Goal: Information Seeking & Learning: Learn about a topic

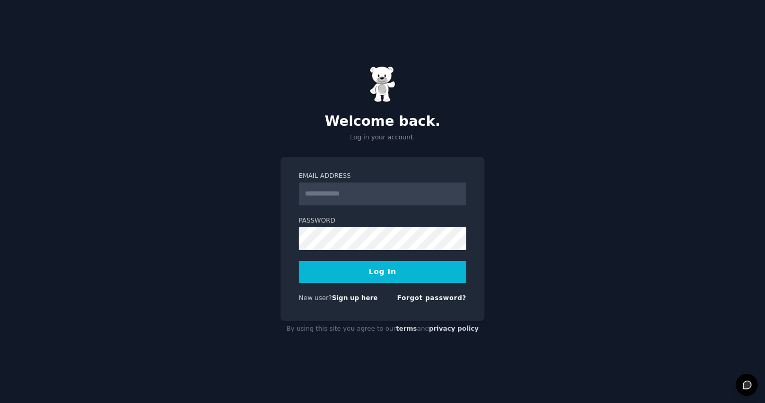
click at [0, 403] on com-1password-button at bounding box center [0, 403] width 0 height 0
type input "**********"
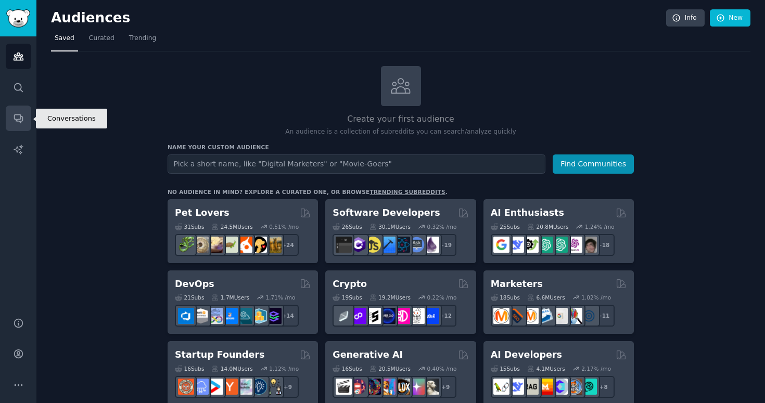
click at [15, 118] on icon "Sidebar" at bounding box center [18, 119] width 8 height 8
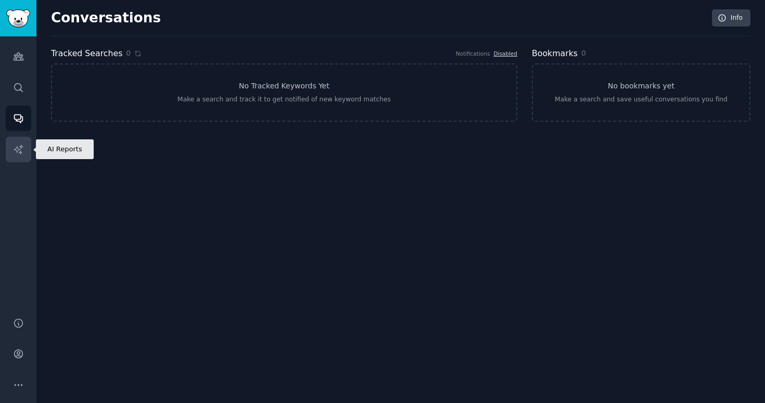
click at [16, 151] on icon "Sidebar" at bounding box center [18, 149] width 11 height 11
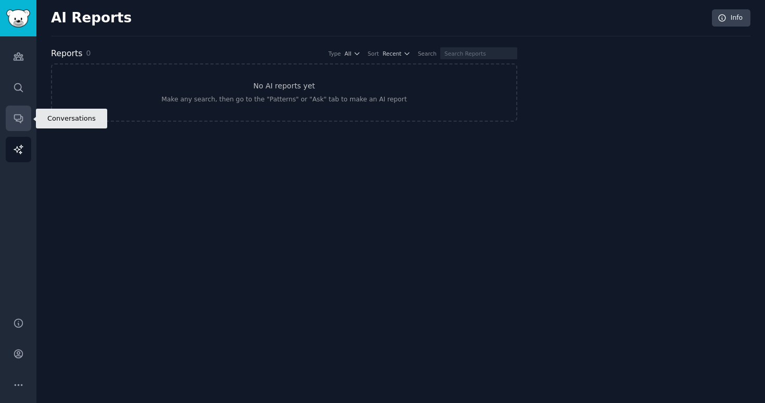
click at [23, 118] on icon "Sidebar" at bounding box center [18, 118] width 11 height 11
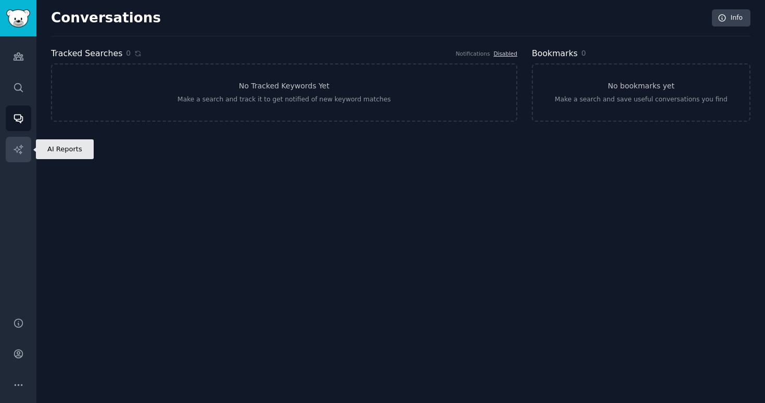
click at [17, 147] on icon "Sidebar" at bounding box center [18, 149] width 9 height 9
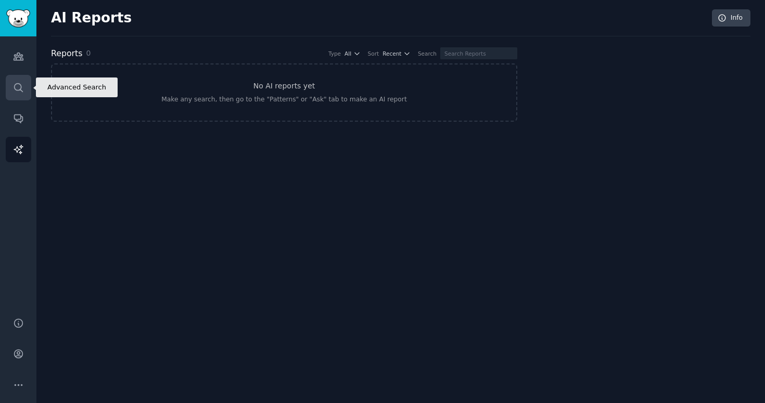
click at [23, 96] on link "Search" at bounding box center [18, 87] width 25 height 25
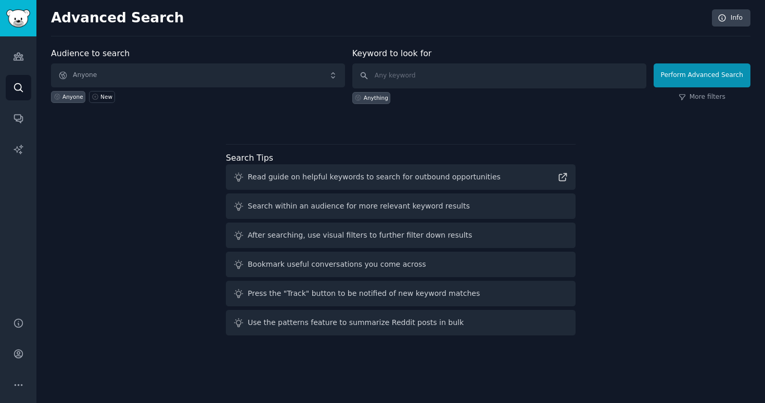
click at [458, 145] on div "Search Tips Read guide on helpful keywords to search for outbound opportunities…" at bounding box center [400, 240] width 349 height 192
click at [16, 55] on icon "Sidebar" at bounding box center [18, 56] width 9 height 7
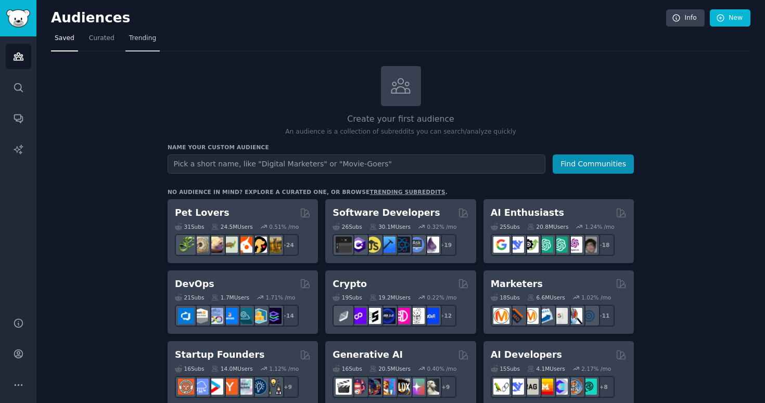
click at [133, 33] on link "Trending" at bounding box center [142, 40] width 34 height 21
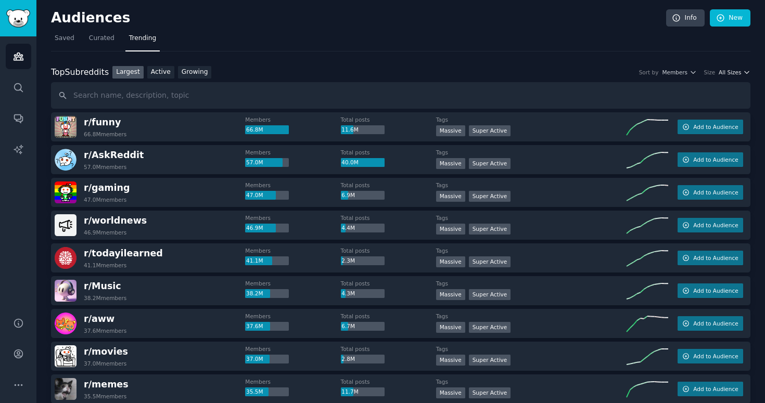
click at [743, 71] on icon "button" at bounding box center [746, 72] width 7 height 7
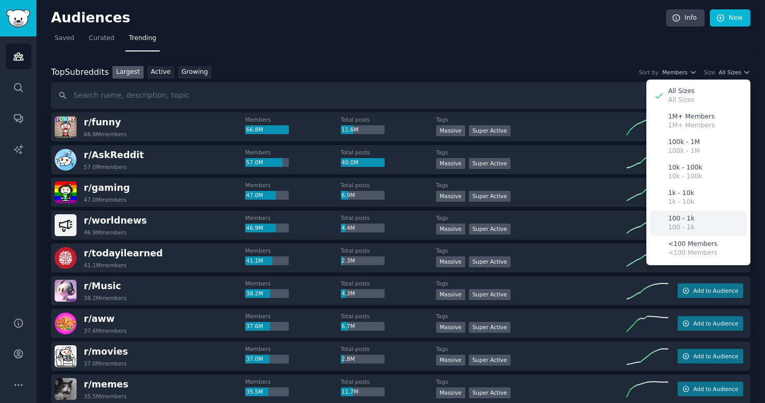
click at [693, 213] on div "100 - 1k 100 - 1k" at bounding box center [698, 223] width 97 height 25
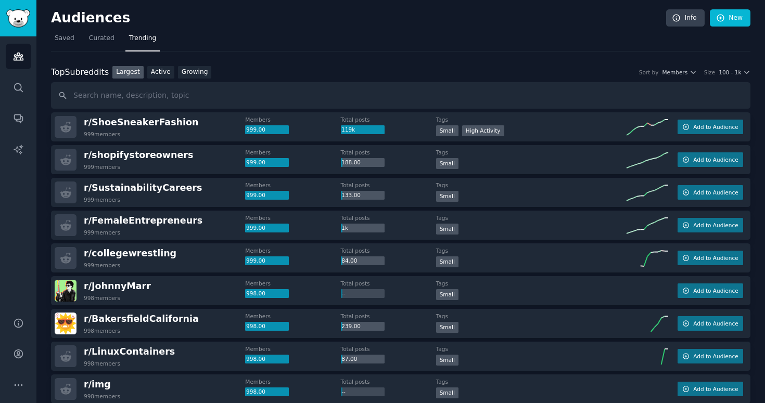
click at [713, 70] on div "Size" at bounding box center [709, 72] width 11 height 7
click at [729, 71] on span "100 - 1k" at bounding box center [729, 72] width 22 height 7
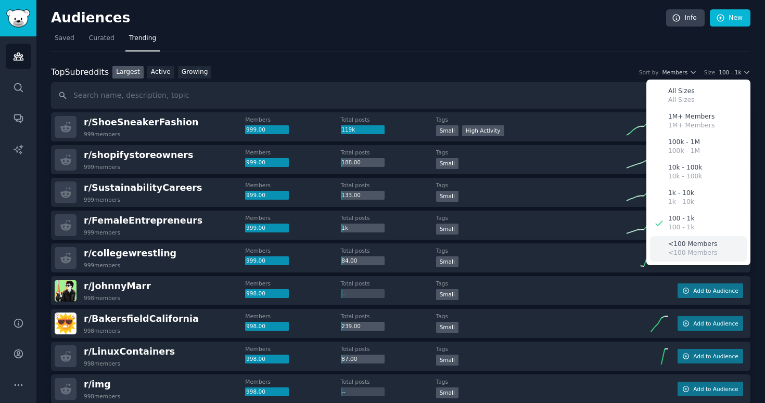
click at [685, 251] on p "<100 Members" at bounding box center [692, 253] width 49 height 9
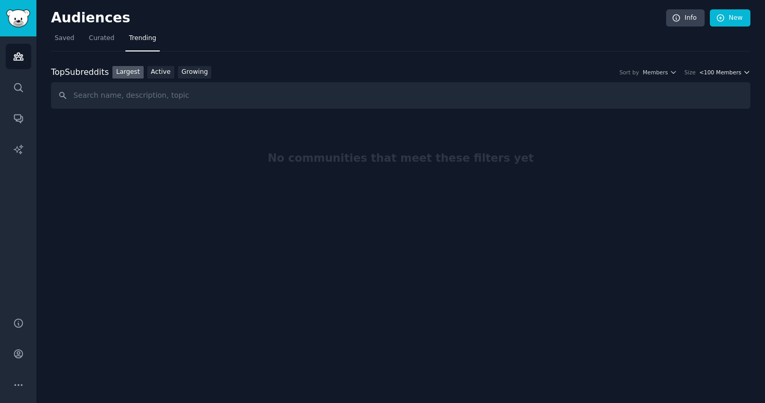
click at [731, 72] on span "<100 Members" at bounding box center [720, 72] width 42 height 7
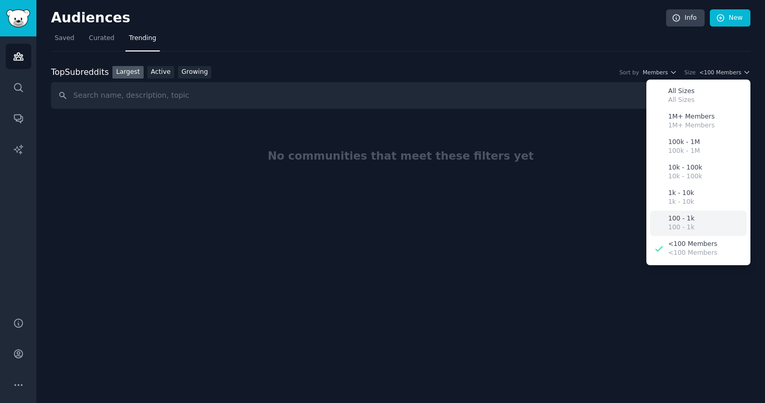
click at [686, 223] on p "100 - 1k" at bounding box center [681, 227] width 26 height 9
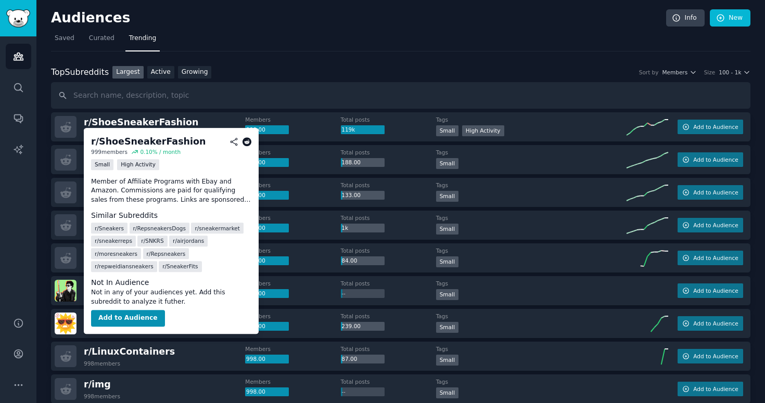
click at [245, 142] on icon at bounding box center [246, 141] width 9 height 9
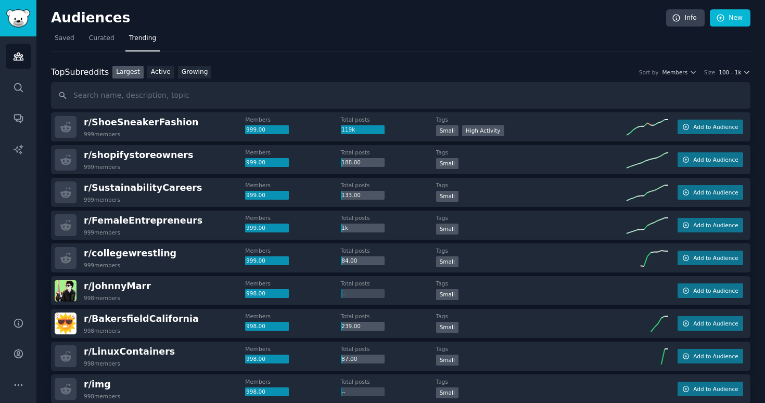
click at [734, 74] on span "100 - 1k" at bounding box center [729, 72] width 22 height 7
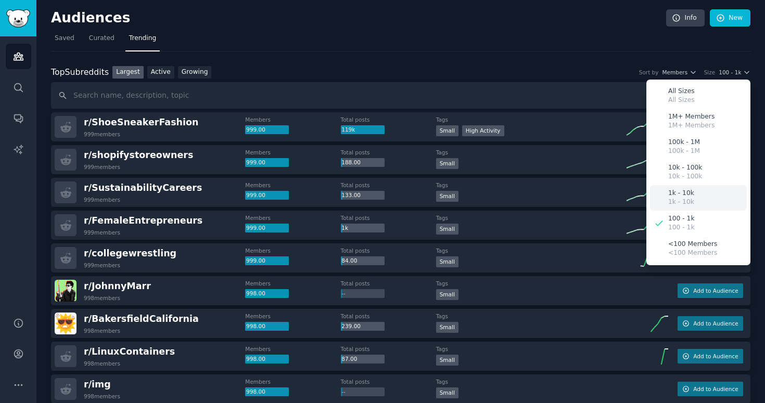
click at [668, 198] on p "1k - 10k" at bounding box center [681, 202] width 26 height 9
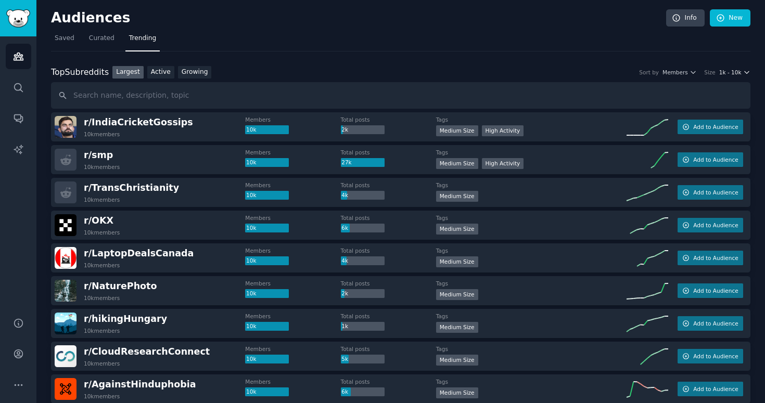
click at [739, 71] on button "1k - 10k" at bounding box center [734, 72] width 31 height 7
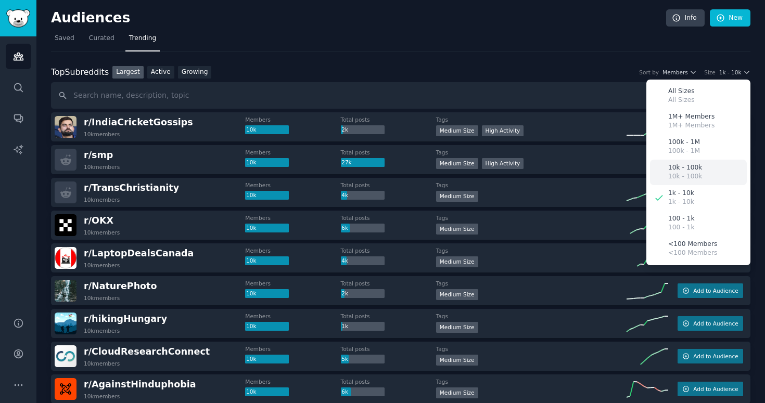
click at [676, 165] on p "10k - 100k" at bounding box center [685, 167] width 34 height 9
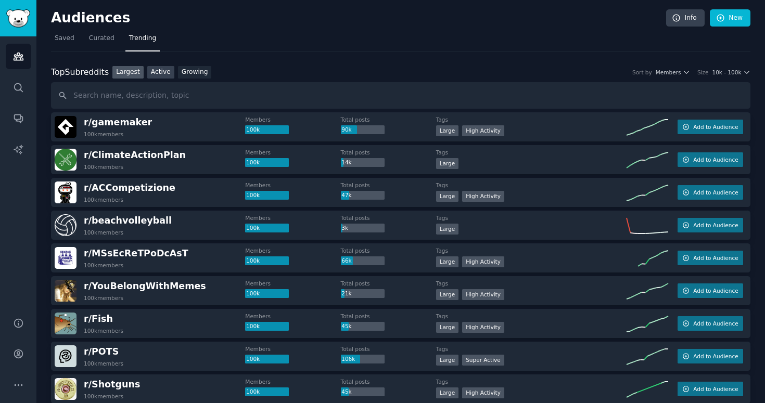
click at [160, 72] on link "Active" at bounding box center [160, 72] width 27 height 13
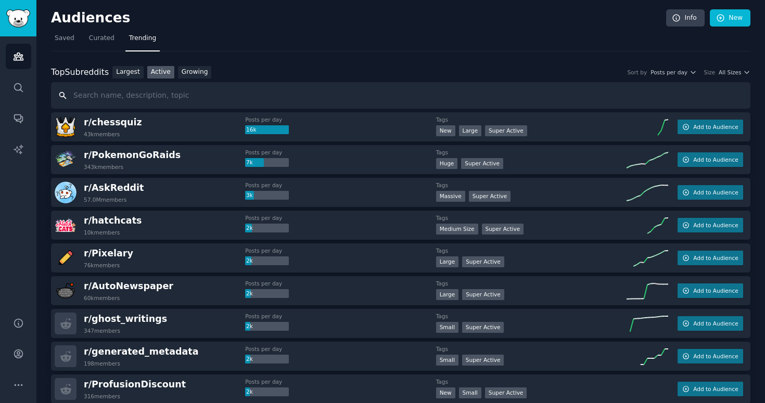
click at [575, 94] on input "text" at bounding box center [400, 95] width 699 height 27
type input "f"
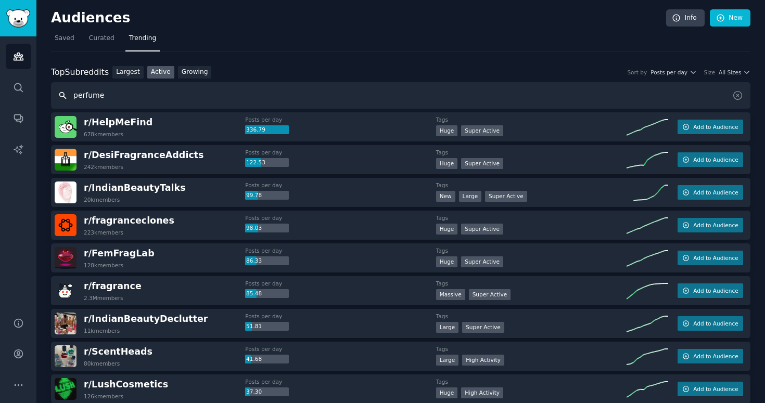
click at [348, 100] on input "perfume" at bounding box center [400, 95] width 699 height 27
type input "fragrance"
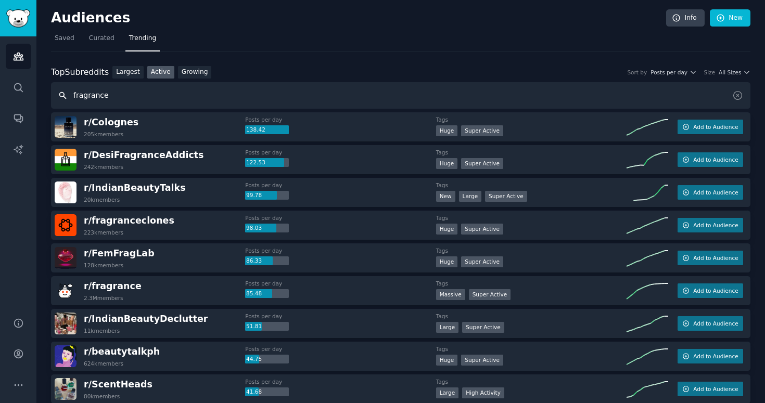
click at [294, 91] on input "fragrance" at bounding box center [400, 95] width 699 height 27
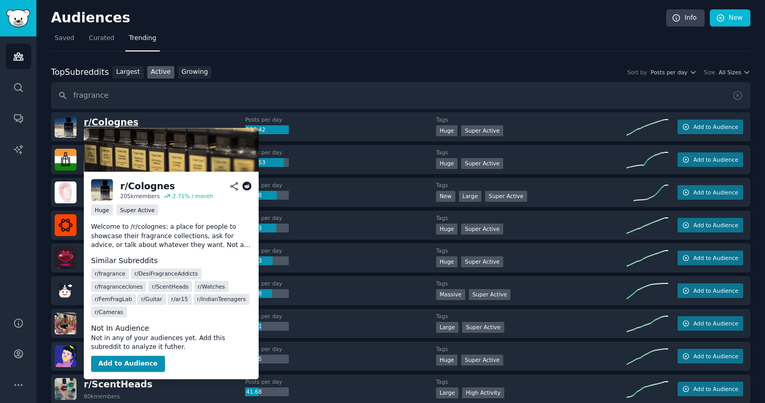
click at [115, 118] on span "r/ Colognes" at bounding box center [111, 122] width 55 height 10
click at [245, 186] on icon at bounding box center [246, 186] width 9 height 9
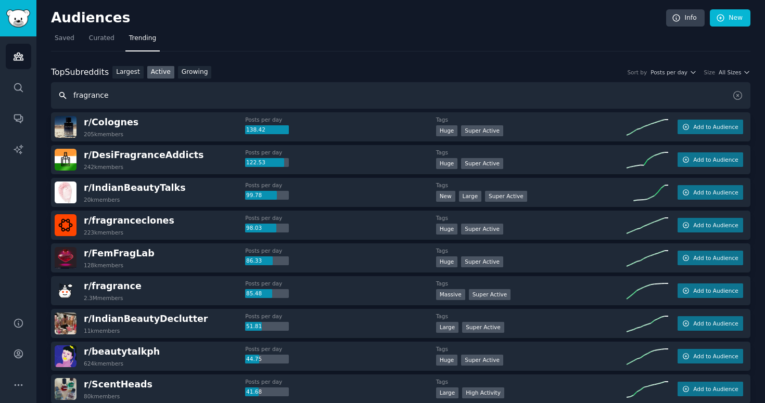
click at [141, 100] on input "fragrance" at bounding box center [400, 95] width 699 height 27
type input "c"
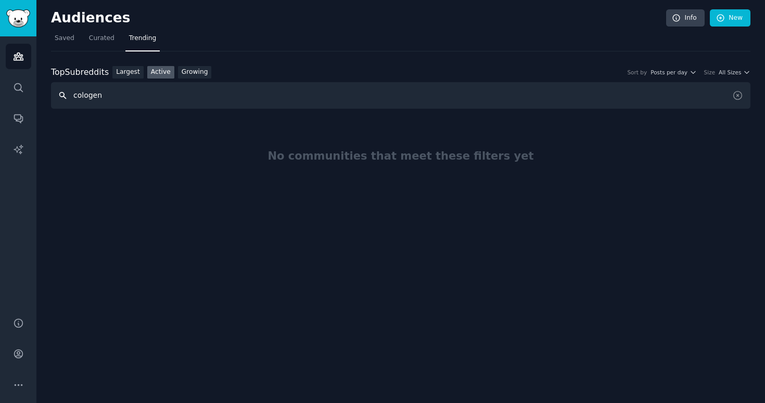
paste input "la"
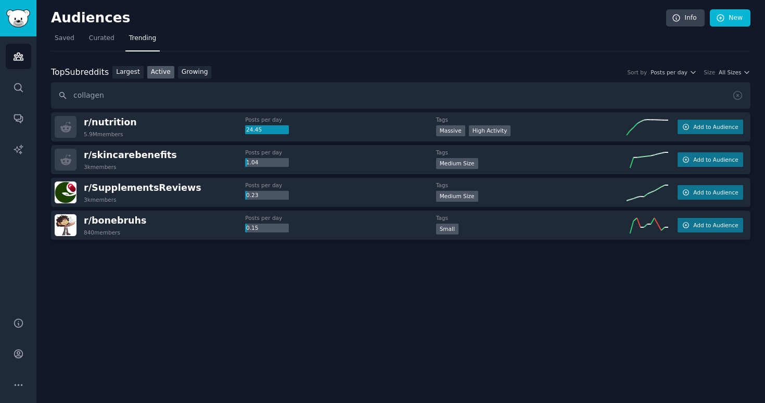
click at [100, 116] on span "r/ nutrition" at bounding box center [110, 122] width 53 height 13
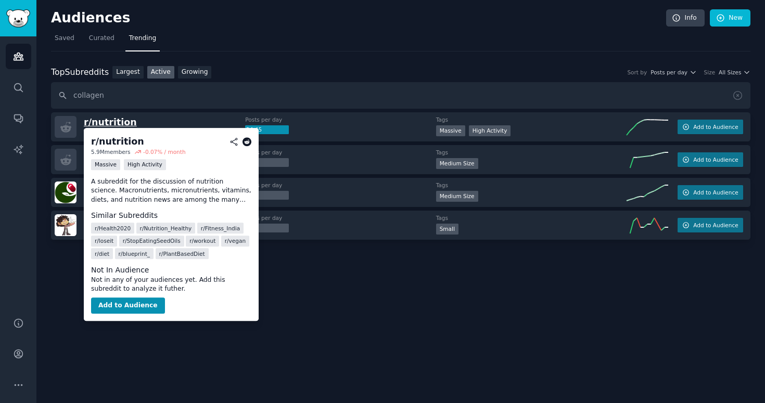
click at [100, 117] on span "r/ nutrition" at bounding box center [110, 122] width 53 height 10
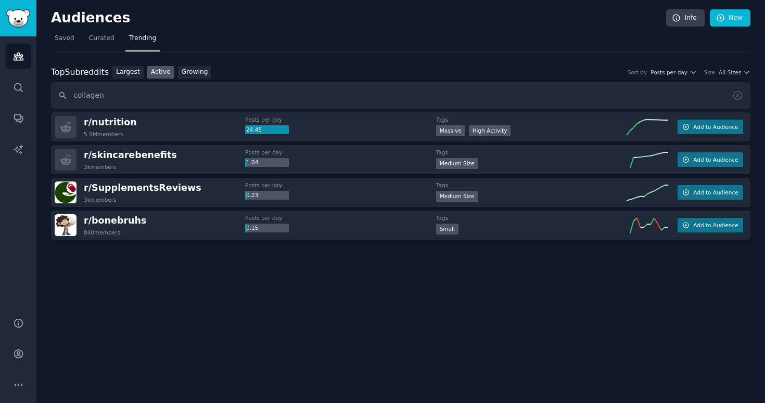
click at [309, 51] on div "Top Subreddits Top Subreddits Largest Active Growing Sort by Posts per day Size…" at bounding box center [400, 174] width 699 height 247
click at [70, 127] on icon at bounding box center [65, 127] width 11 height 10
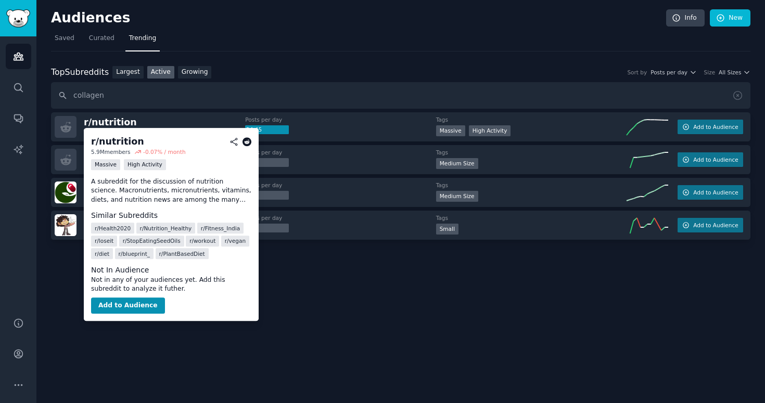
click at [248, 143] on icon at bounding box center [246, 141] width 9 height 9
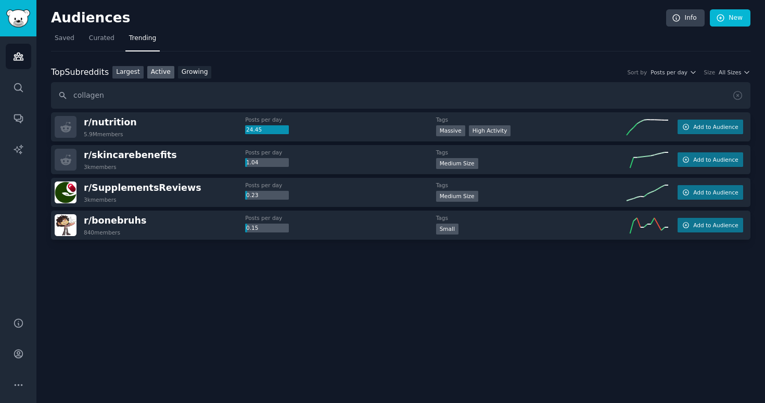
click at [128, 75] on link "Largest" at bounding box center [127, 72] width 31 height 13
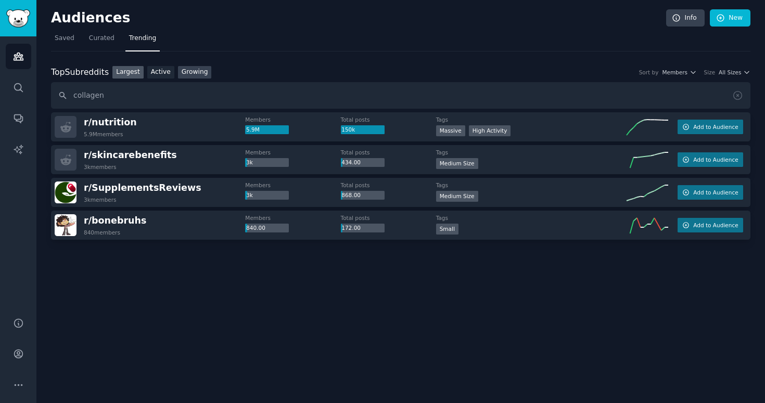
click at [203, 71] on link "Growing" at bounding box center [195, 72] width 34 height 13
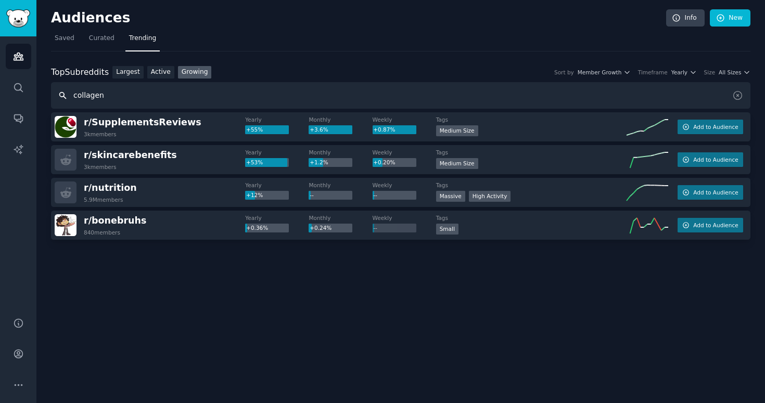
click at [150, 95] on input "collagen" at bounding box center [400, 95] width 699 height 27
type input "diffuser"
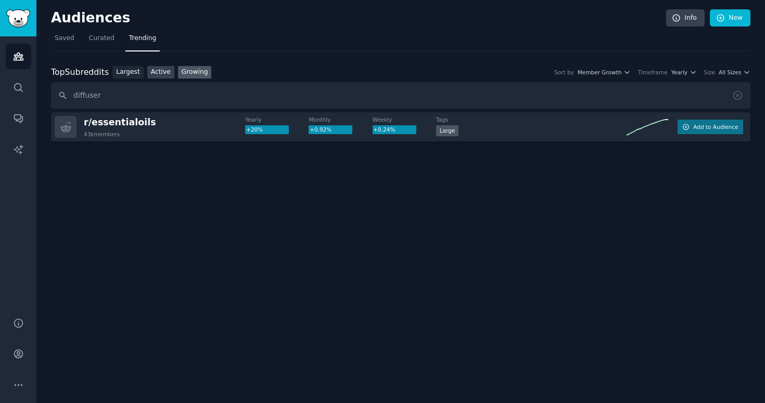
click at [151, 73] on link "Active" at bounding box center [160, 72] width 27 height 13
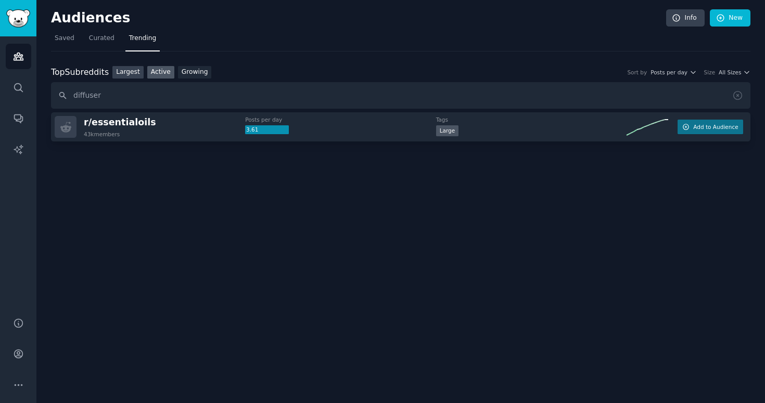
click at [124, 75] on link "Largest" at bounding box center [127, 72] width 31 height 13
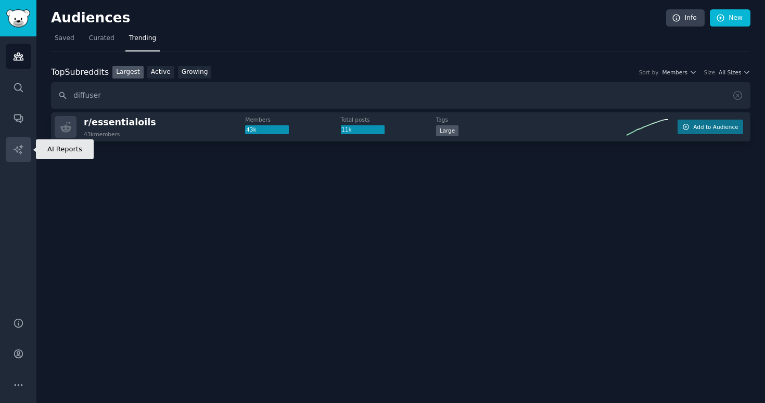
click at [13, 148] on icon "Sidebar" at bounding box center [18, 149] width 11 height 11
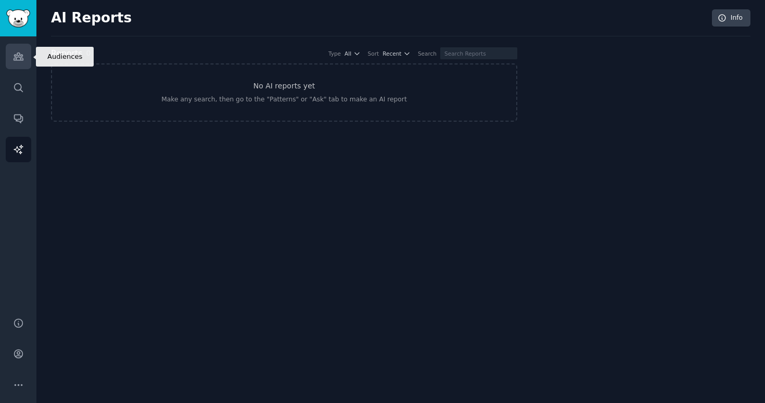
click at [17, 64] on link "Audiences" at bounding box center [18, 56] width 25 height 25
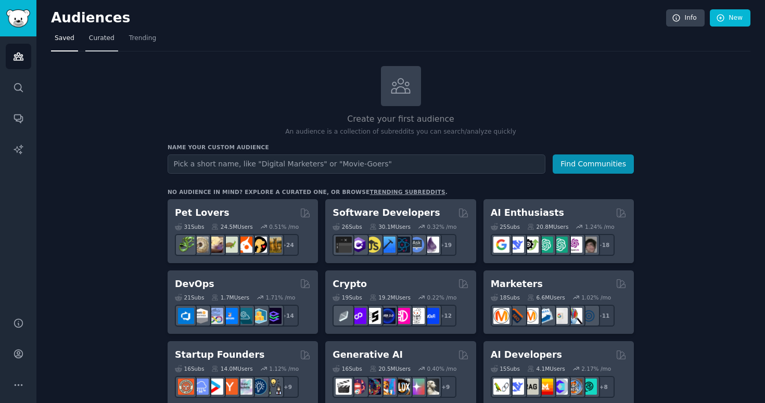
click at [103, 40] on span "Curated" at bounding box center [101, 38] width 25 height 9
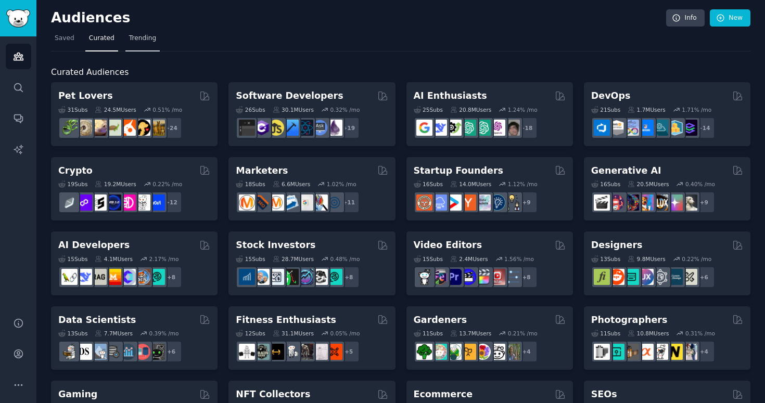
click at [141, 36] on span "Trending" at bounding box center [142, 38] width 27 height 9
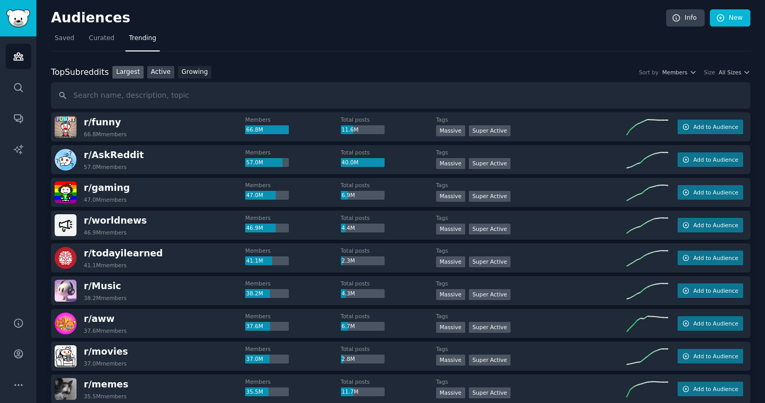
click at [168, 70] on link "Active" at bounding box center [160, 72] width 27 height 13
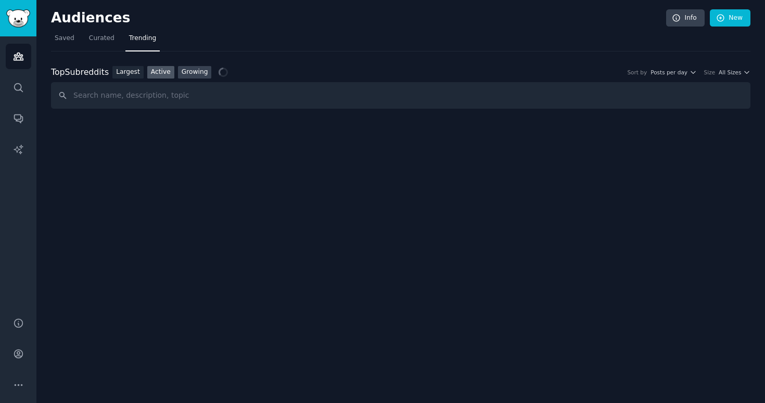
click at [192, 71] on link "Growing" at bounding box center [195, 72] width 34 height 13
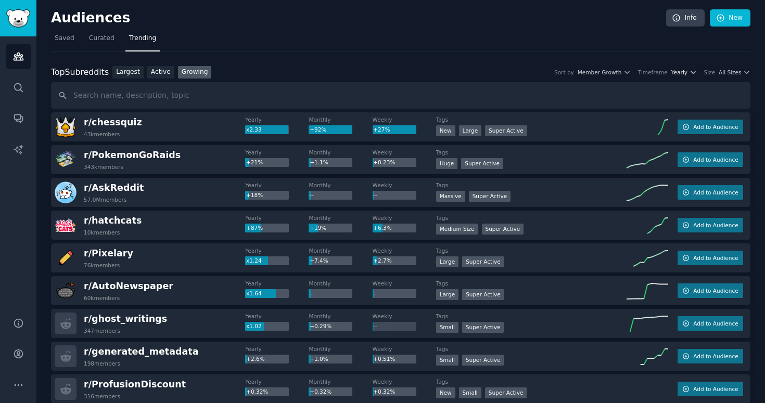
click at [679, 74] on span "Yearly" at bounding box center [679, 72] width 16 height 7
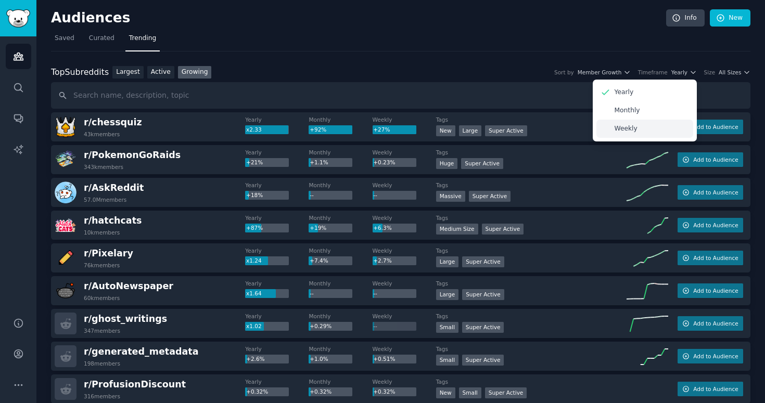
click at [646, 127] on div "Weekly" at bounding box center [644, 129] width 97 height 18
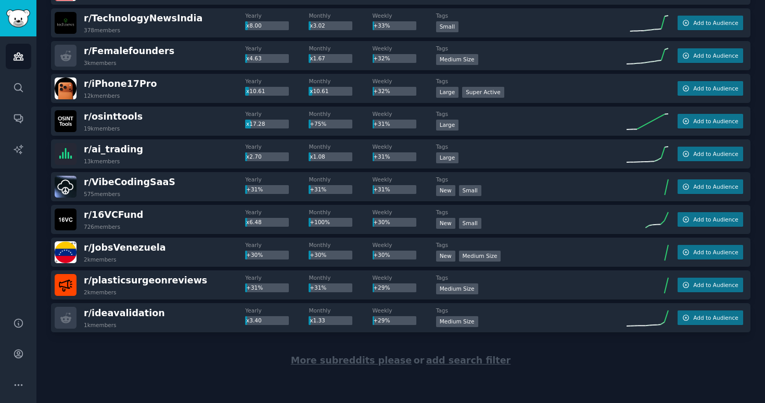
scroll to position [1414, 0]
click at [364, 361] on span "More subreddits please" at bounding box center [351, 361] width 121 height 10
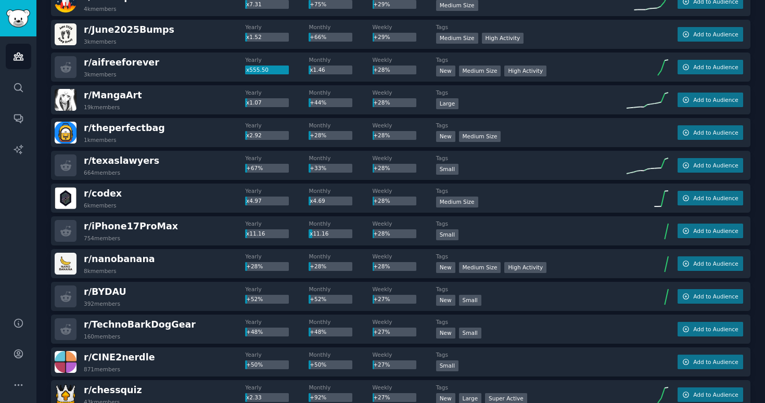
scroll to position [1943, 0]
